Goal: Navigation & Orientation: Find specific page/section

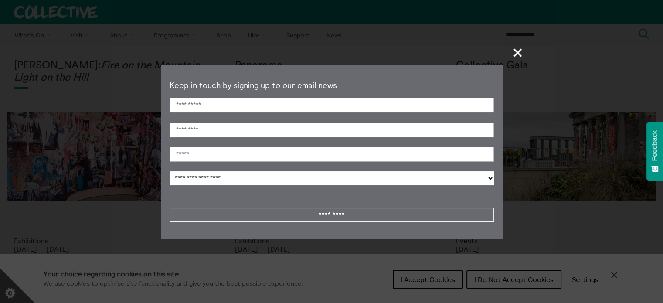
click at [515, 51] on span "+" at bounding box center [518, 53] width 26 height 26
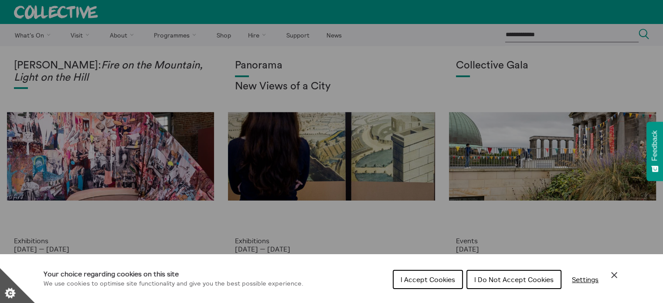
click at [513, 282] on span "I Do Not Accept Cookies" at bounding box center [513, 279] width 79 height 9
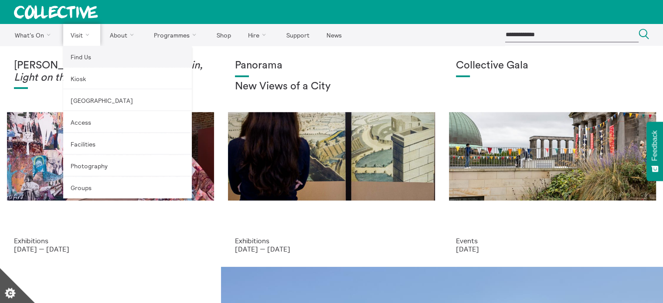
click at [97, 59] on link "Find Us" at bounding box center [127, 57] width 129 height 22
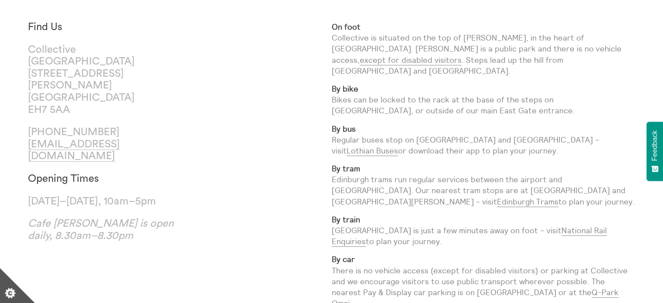
scroll to position [52, 0]
click at [217, 81] on div "Find Us Collective City Observatory 38 Calton Hill Edinburgh EH7 5AA +44 (0)131…" at bounding box center [180, 204] width 304 height 367
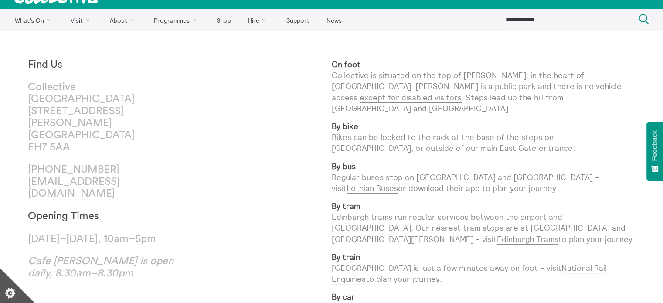
scroll to position [0, 0]
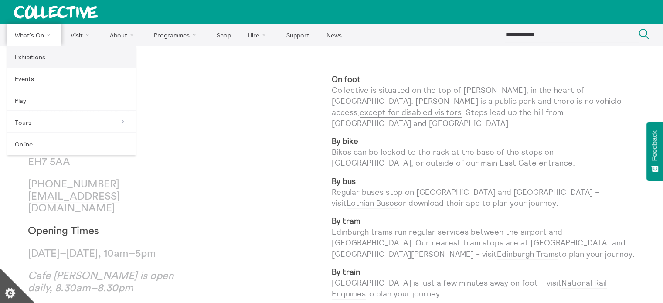
click at [45, 61] on link "Exhibitions" at bounding box center [71, 57] width 129 height 22
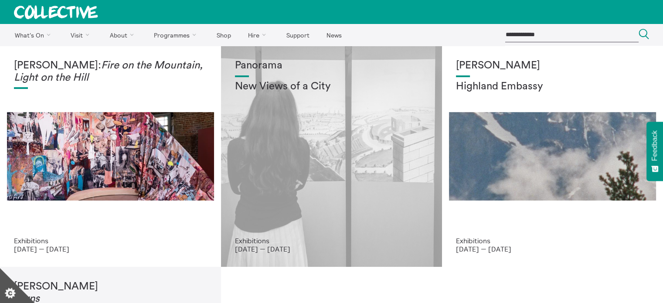
click at [329, 92] on h2 "New Views of a City" at bounding box center [331, 87] width 193 height 12
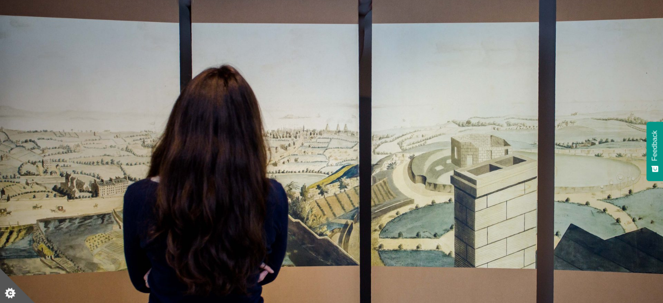
scroll to position [24, 0]
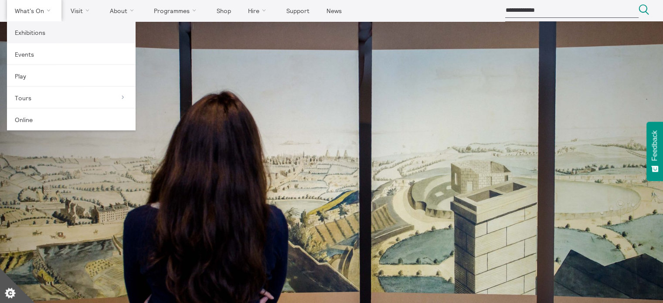
click at [37, 41] on link "Exhibitions" at bounding box center [71, 32] width 129 height 22
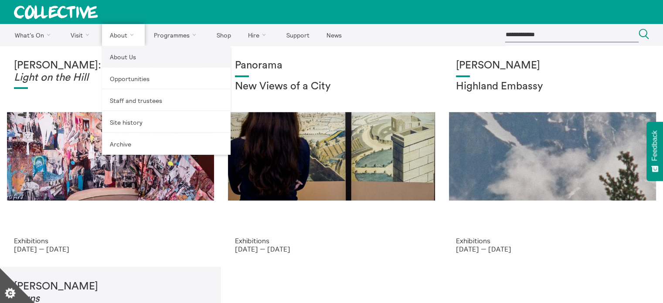
click at [125, 53] on link "About Us" at bounding box center [166, 57] width 129 height 22
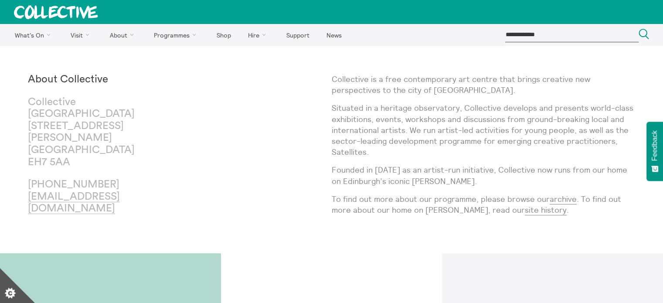
click at [42, 14] on icon at bounding box center [55, 12] width 83 height 14
